Goal: Navigation & Orientation: Find specific page/section

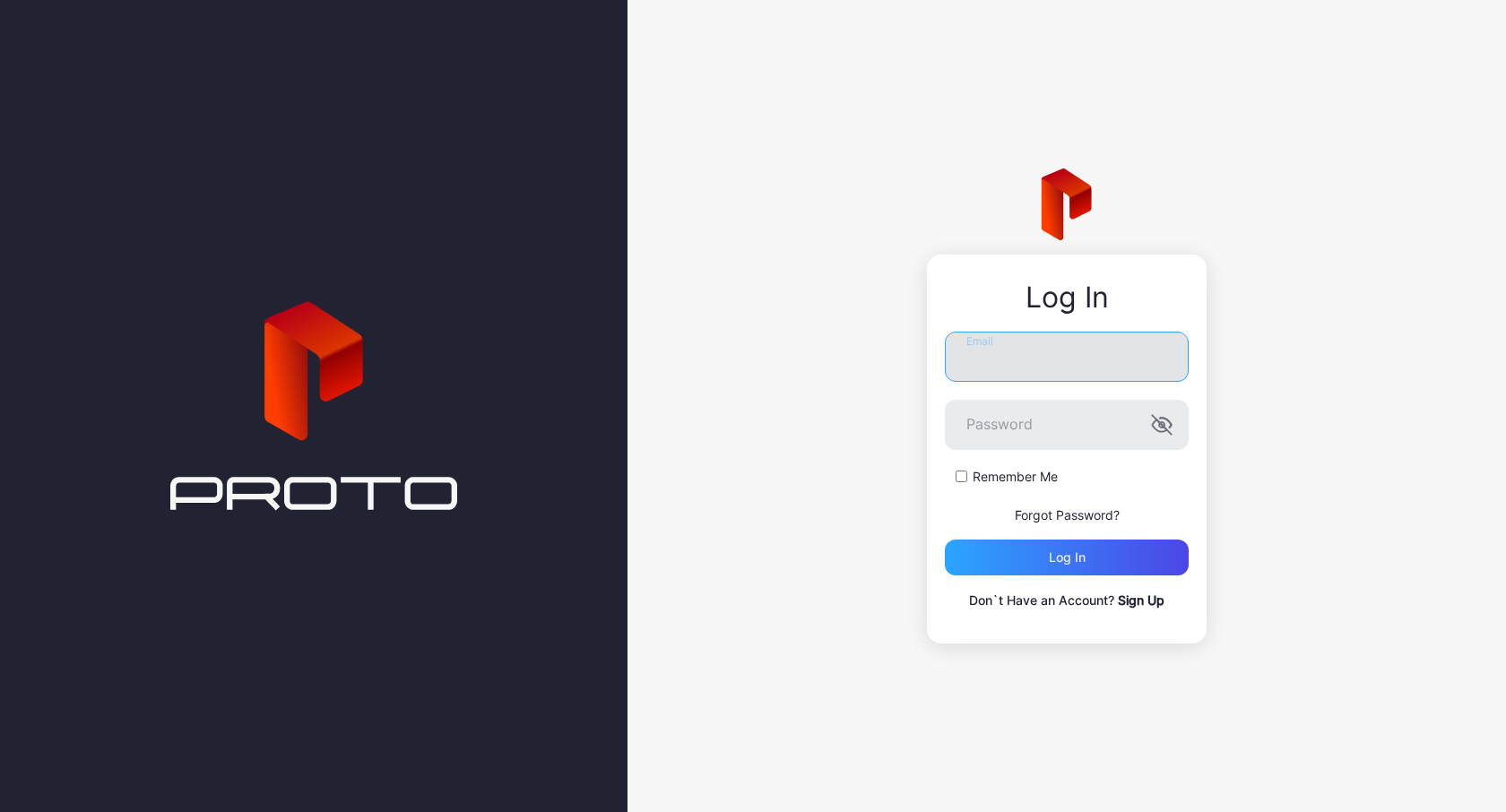
click at [960, 367] on input "Email" at bounding box center [1066, 357] width 244 height 51
type input "**********"
click at [1035, 369] on input "**********" at bounding box center [1066, 357] width 244 height 51
type input "**********"
click at [1049, 553] on div "Log in" at bounding box center [1067, 557] width 37 height 15
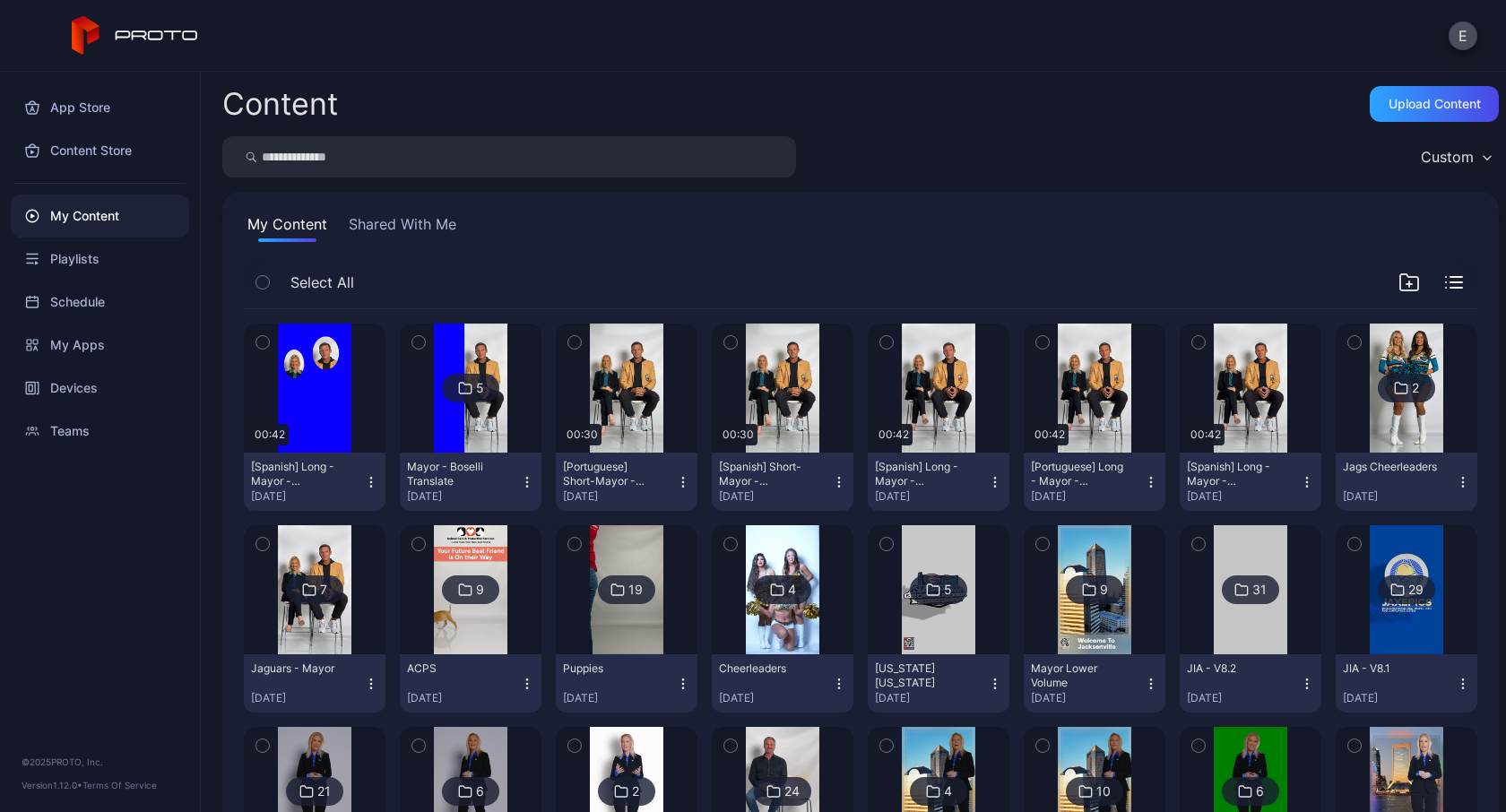
click at [950, 30] on div "E" at bounding box center [753, 36] width 1506 height 72
click at [1464, 37] on button "E" at bounding box center [1462, 35] width 28 height 28
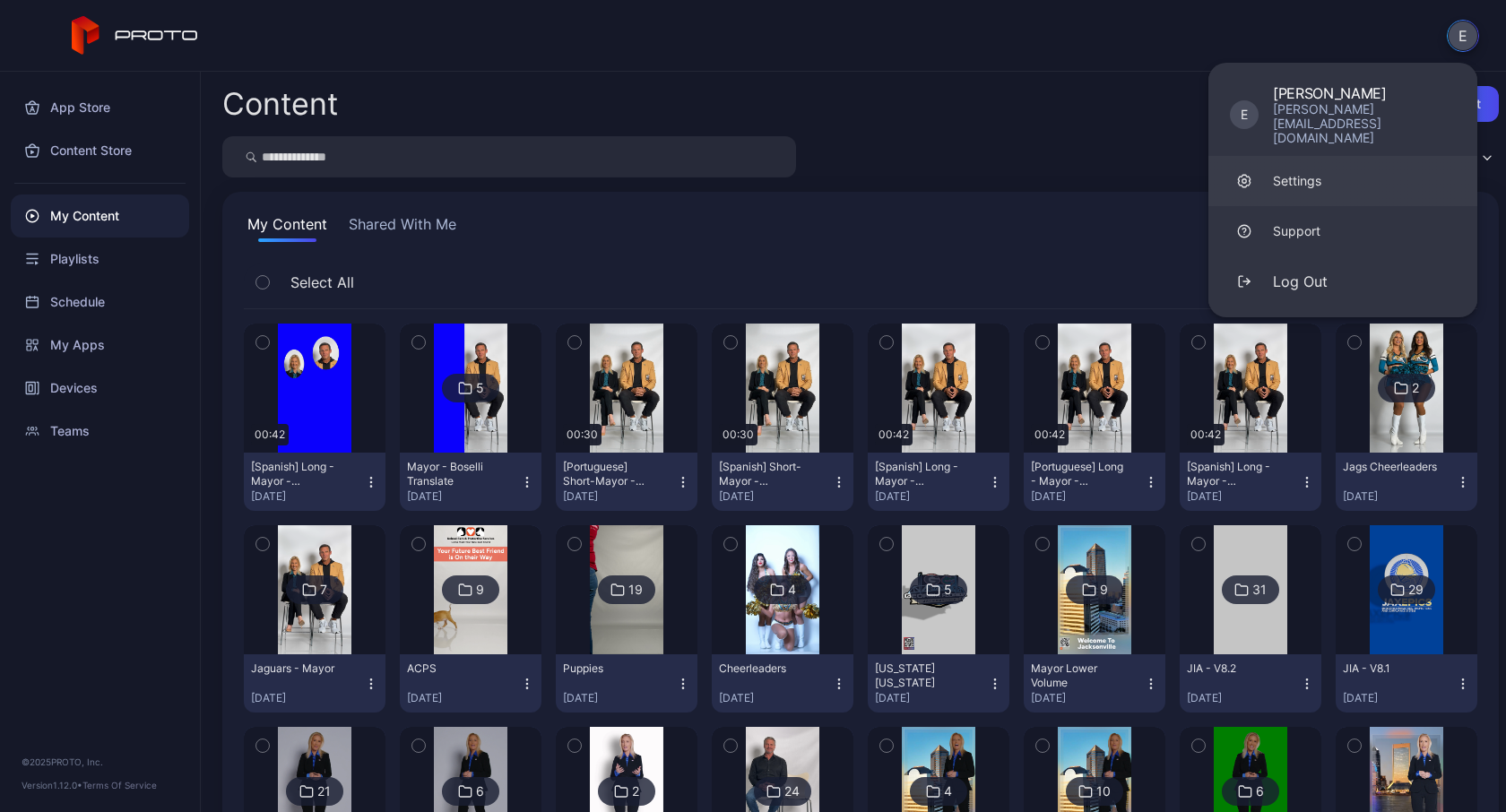
click at [1282, 172] on div "Settings" at bounding box center [1298, 181] width 49 height 18
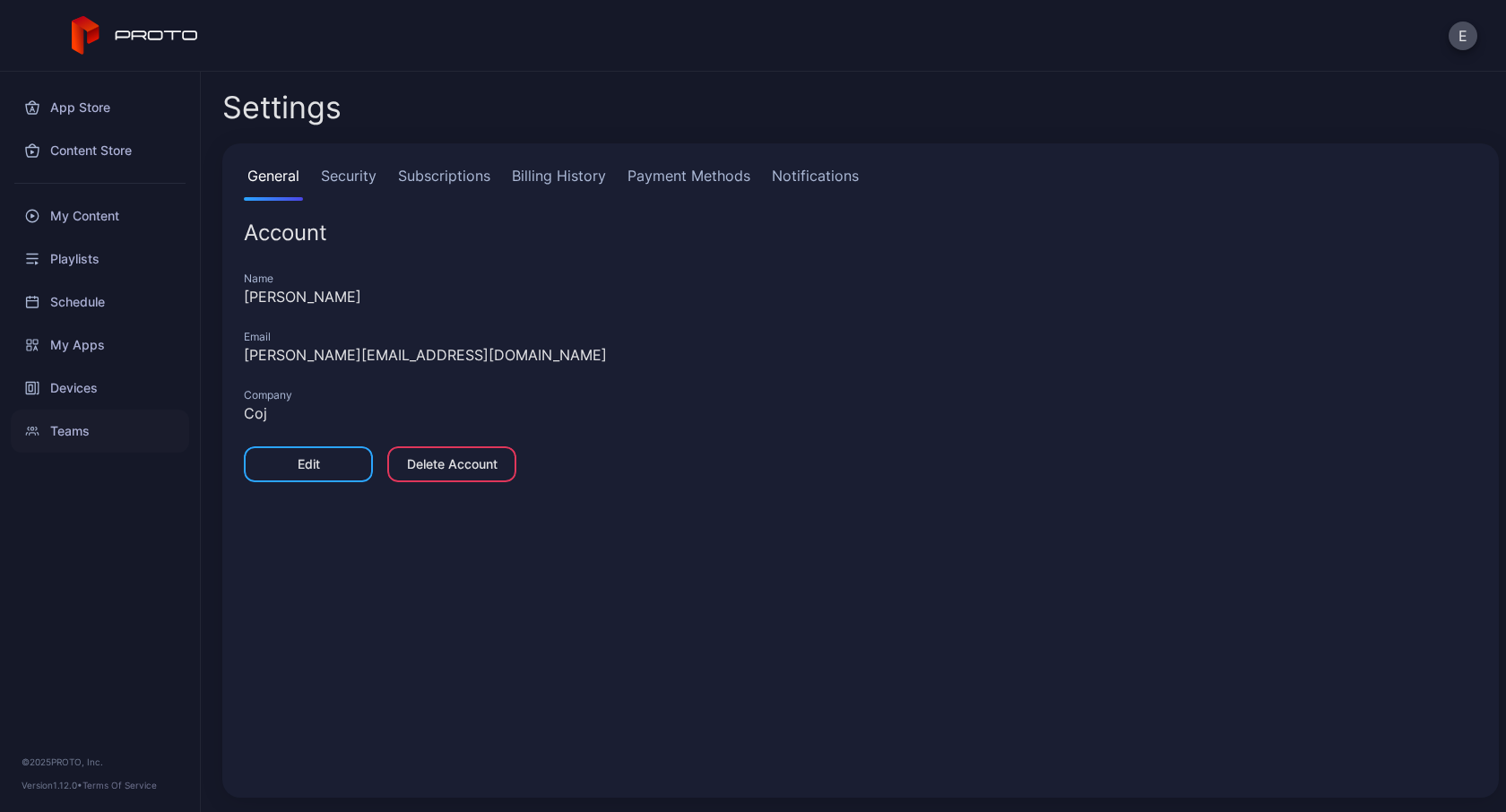
click at [81, 425] on div "Teams" at bounding box center [99, 431] width 178 height 43
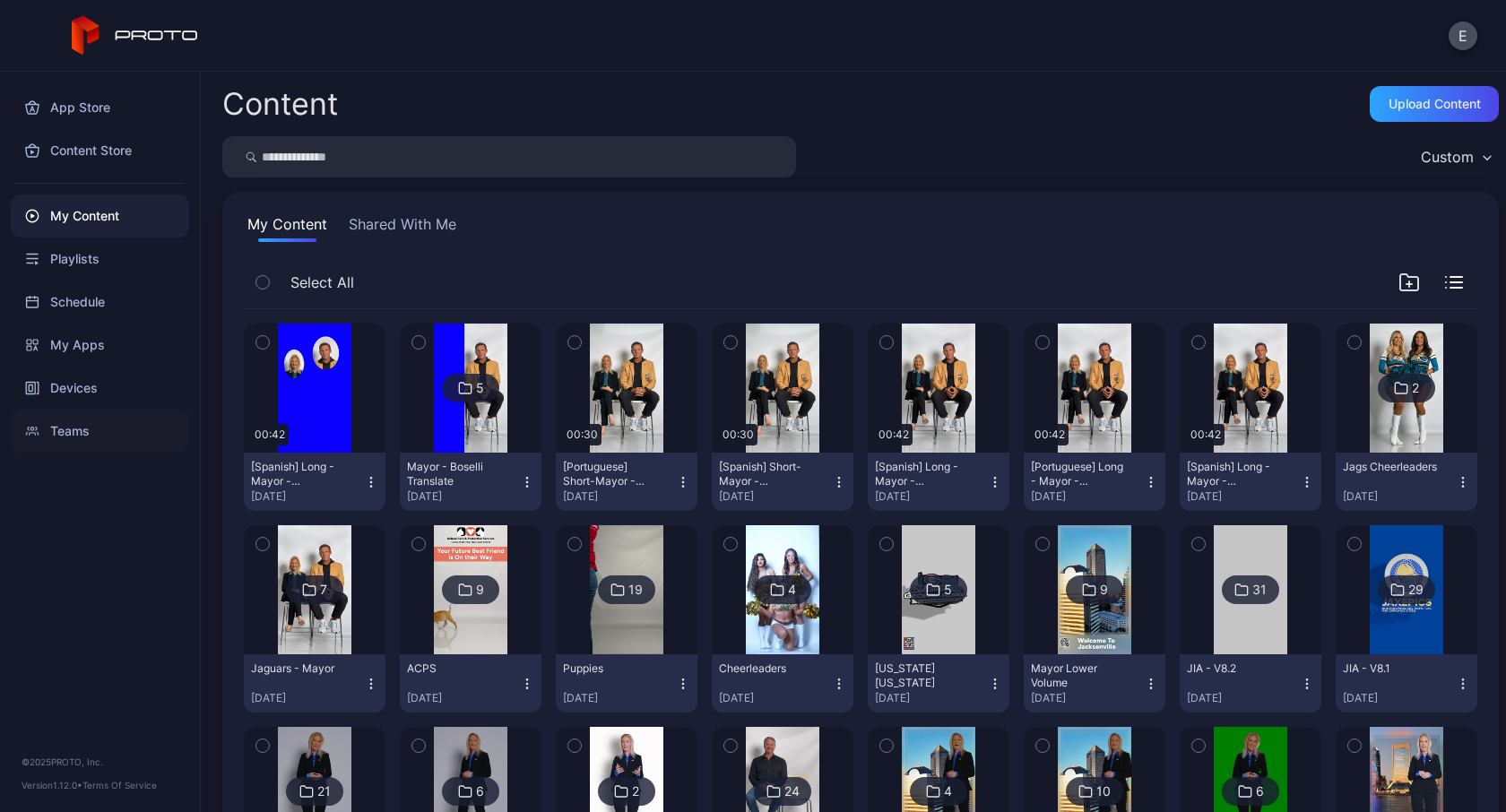
click at [72, 426] on div "Teams" at bounding box center [99, 431] width 178 height 43
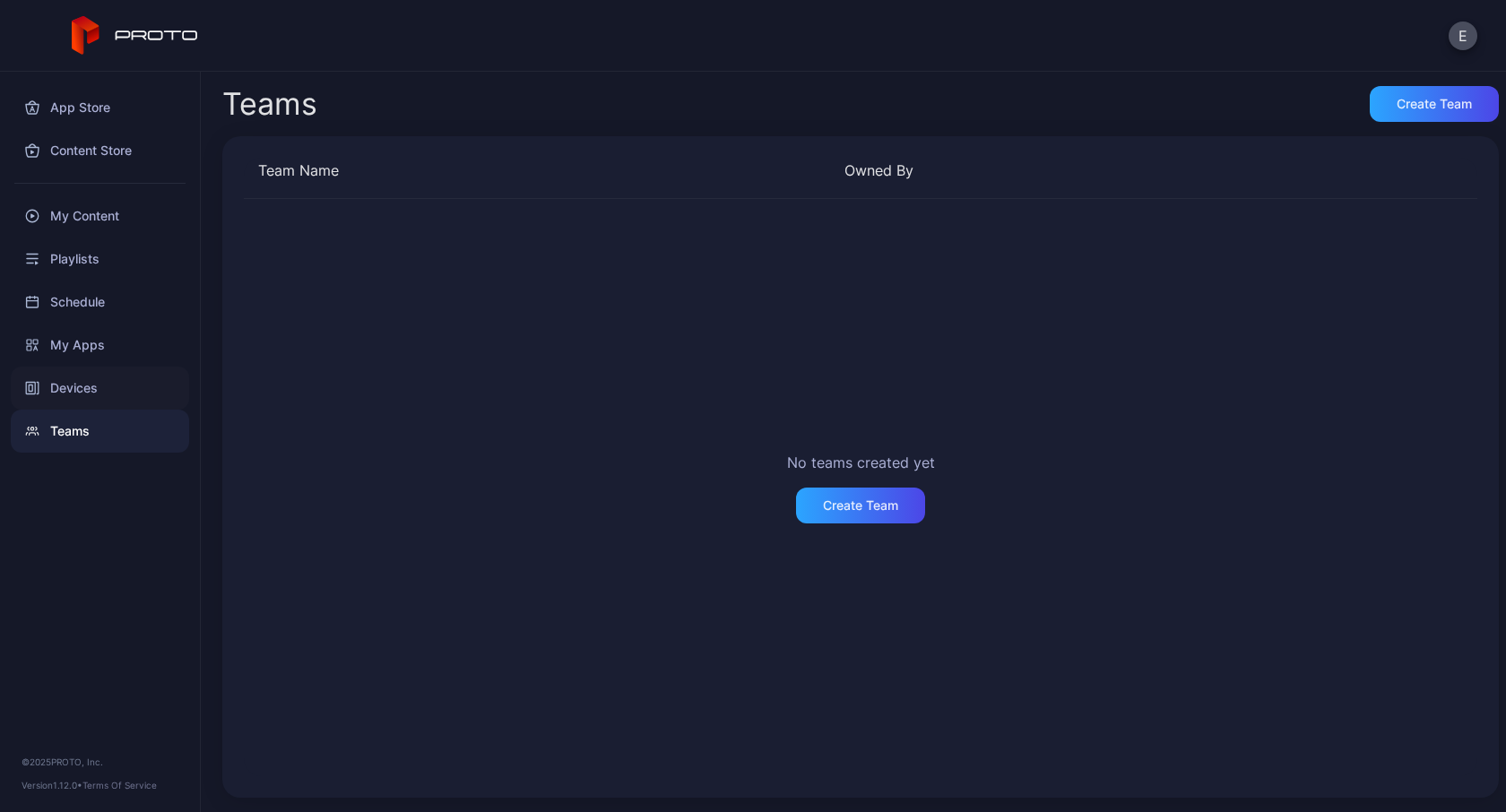
click at [73, 389] on div "Devices" at bounding box center [99, 388] width 178 height 43
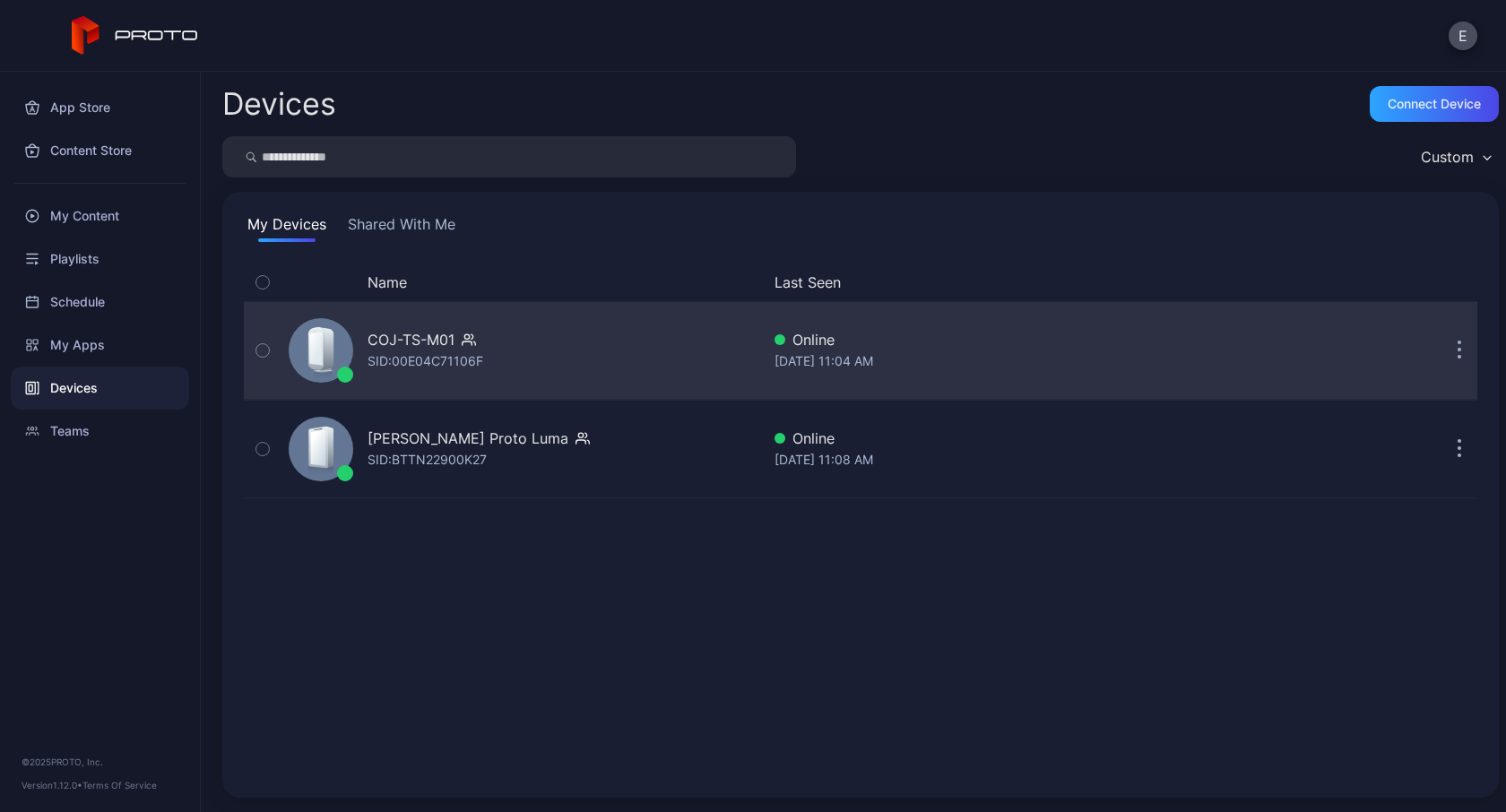
click at [1458, 359] on icon "button" at bounding box center [1459, 360] width 3 height 3
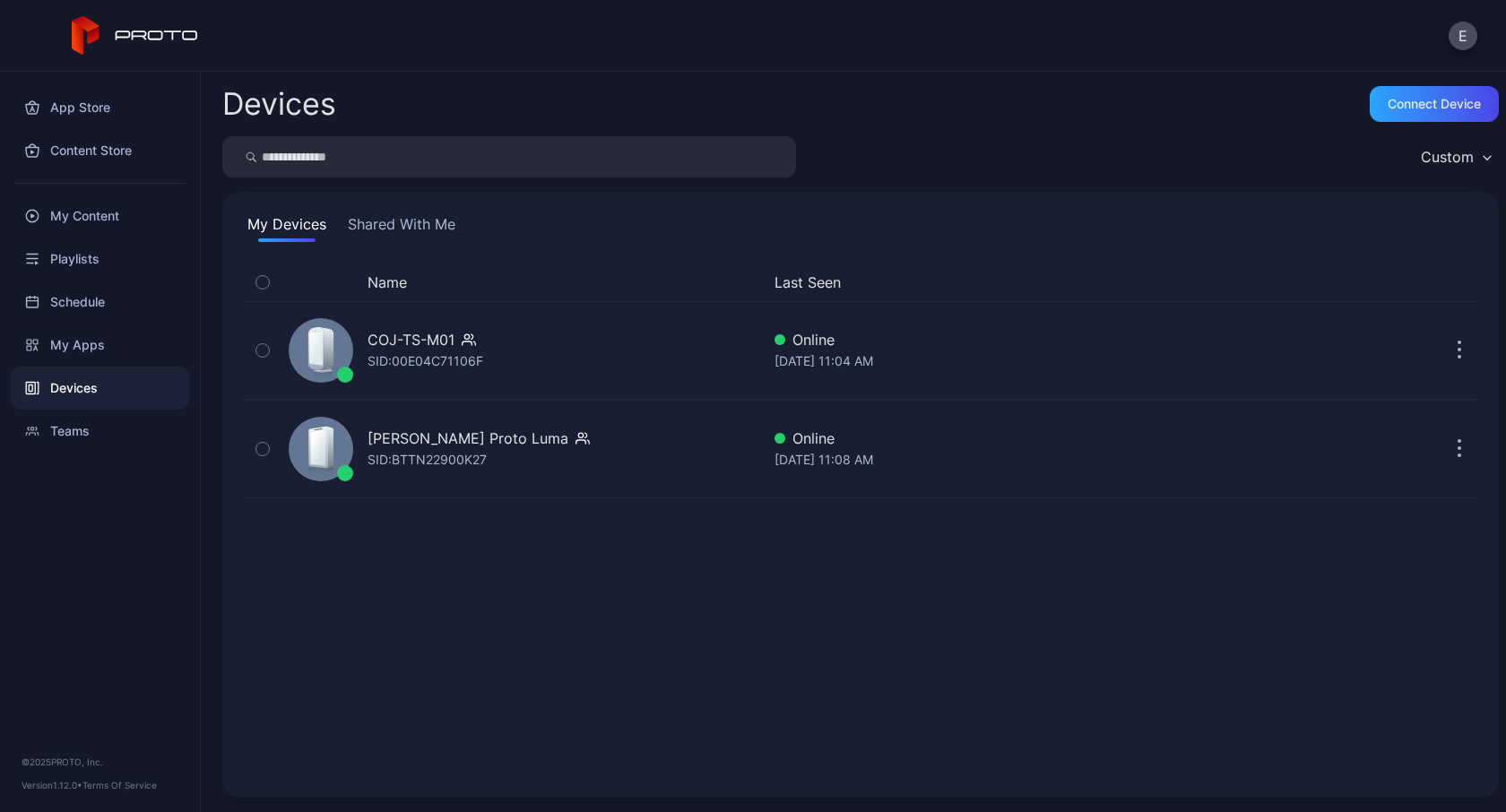
click at [1309, 196] on div "My Devices Shared With Me Name Last Seen COJ-TS-M01 SID: 00E04C71106F Online [D…" at bounding box center [861, 494] width 1276 height 606
click at [1455, 37] on button "E" at bounding box center [1462, 35] width 28 height 28
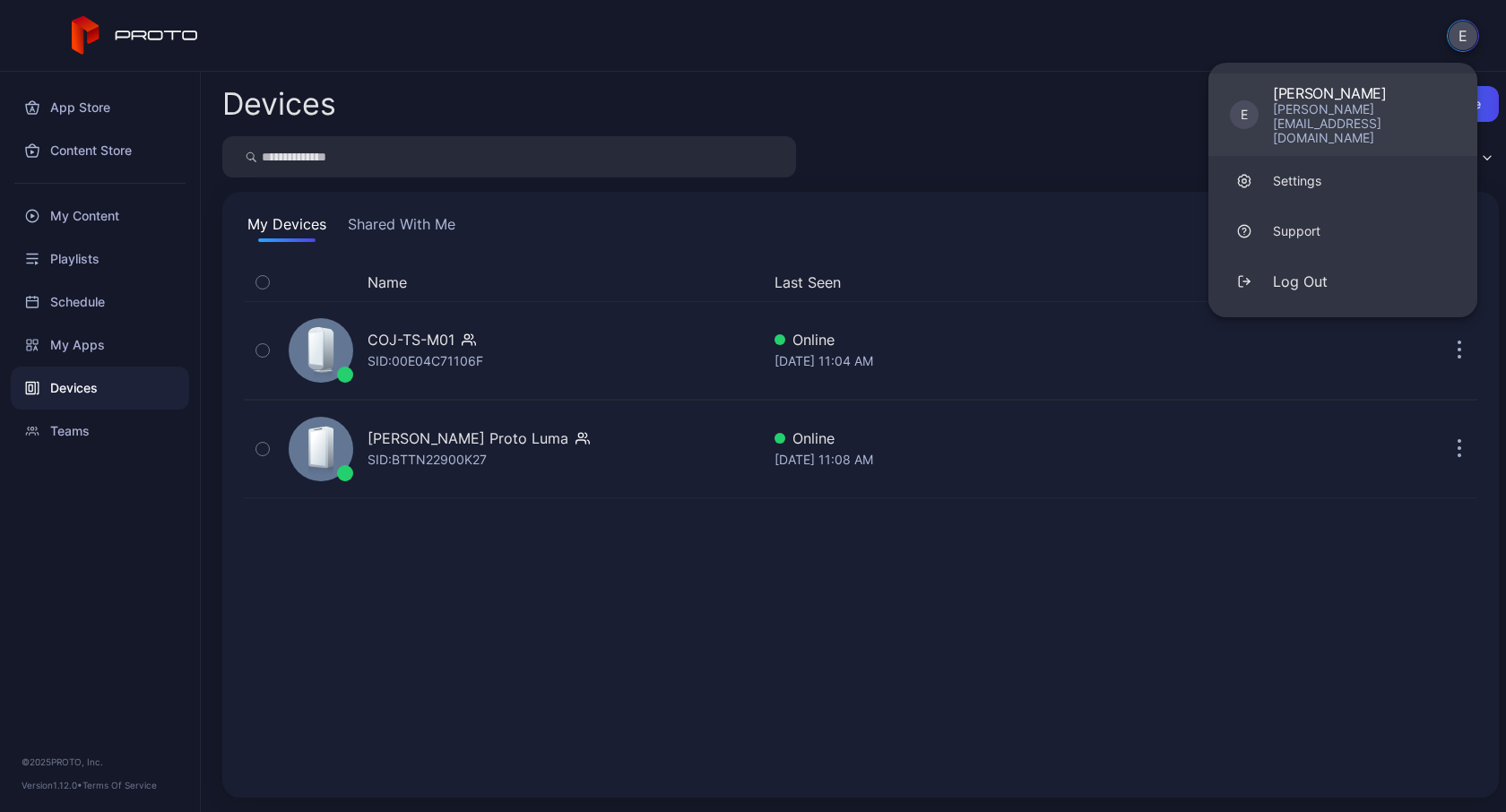
click at [1326, 109] on div "[PERSON_NAME][EMAIL_ADDRESS][DOMAIN_NAME]" at bounding box center [1365, 124] width 183 height 43
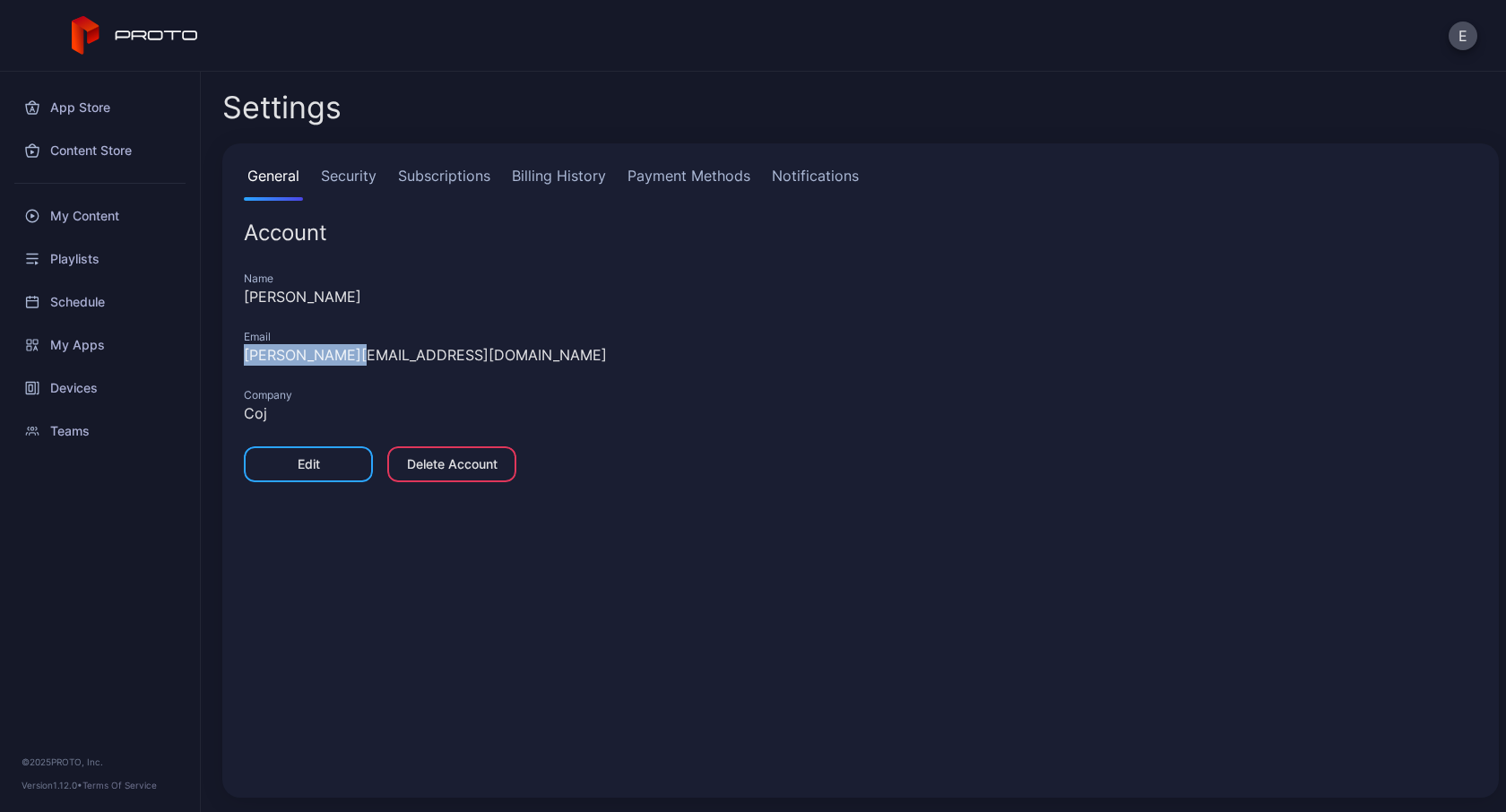
drag, startPoint x: 351, startPoint y: 353, endPoint x: 239, endPoint y: 357, distance: 112.1
click at [239, 357] on div "General Security Subscriptions Billing History Payment Methods Notifications Ac…" at bounding box center [861, 470] width 1276 height 654
copy div "[PERSON_NAME][EMAIL_ADDRESS][DOMAIN_NAME]"
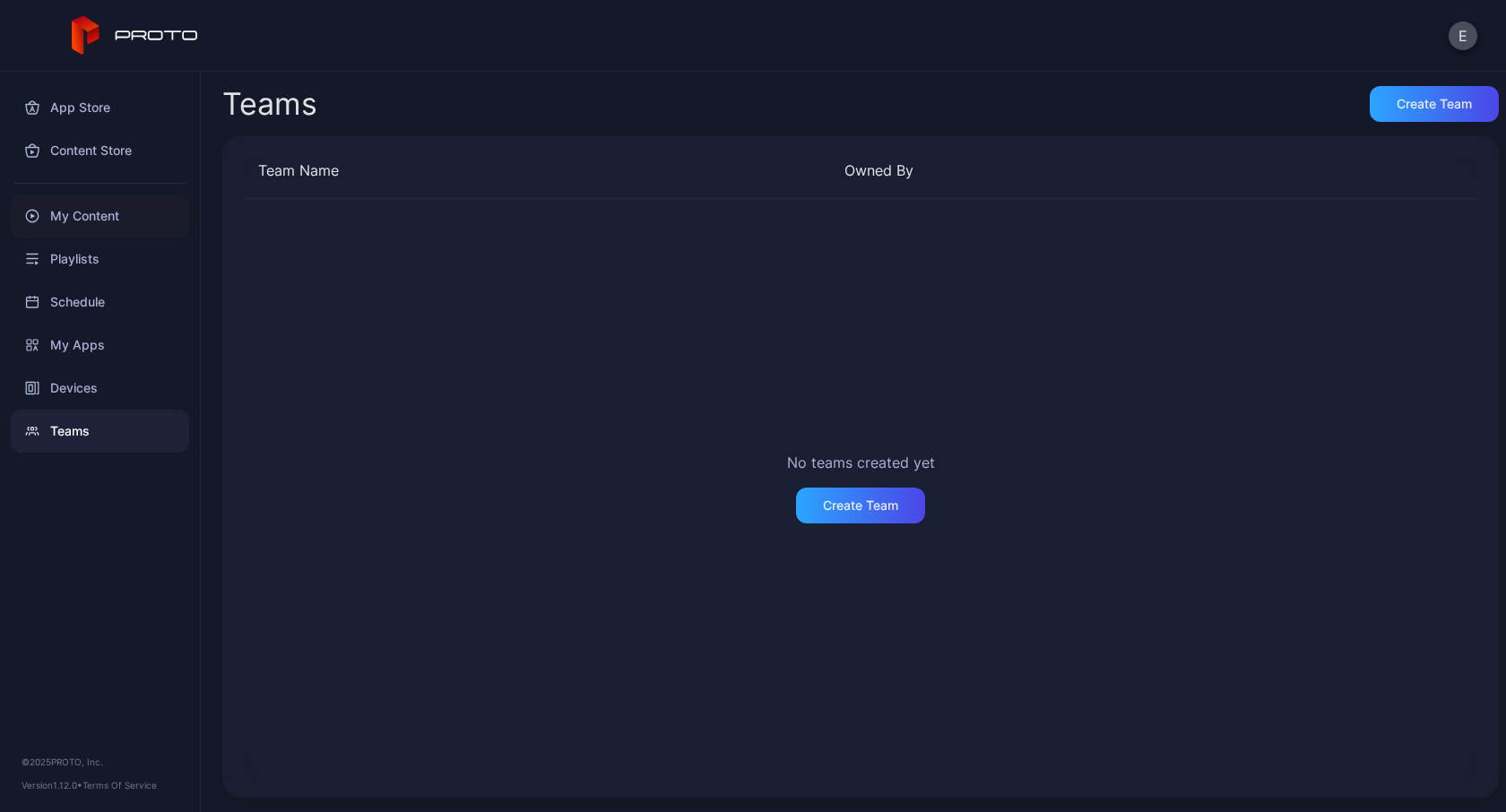
click at [80, 217] on div "My Content" at bounding box center [99, 216] width 178 height 43
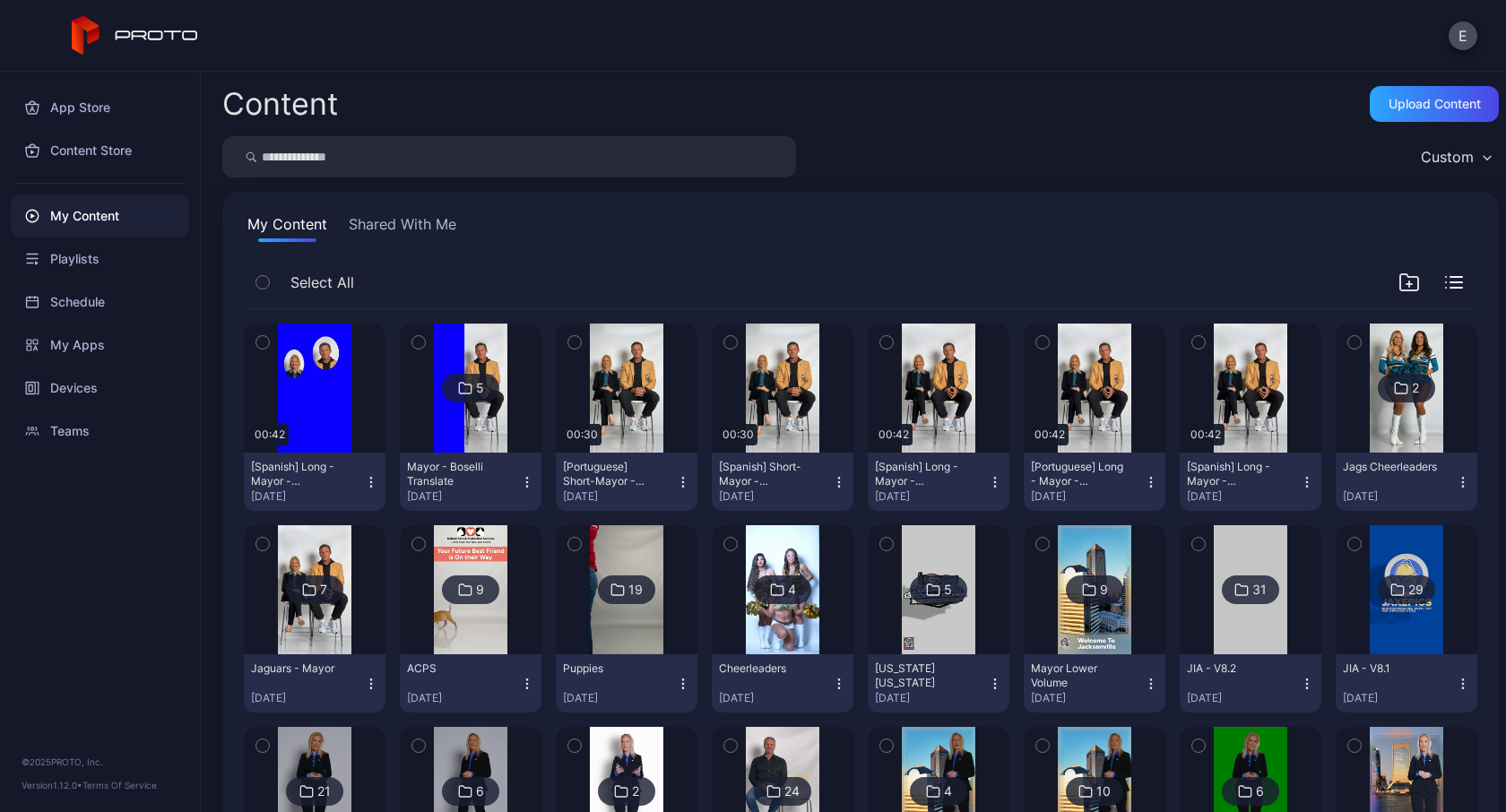
click at [209, 371] on div "Content Upload Content Custom My Content Shared With Me Select All Preview 00:4…" at bounding box center [853, 441] width 1306 height 740
